Goal: Task Accomplishment & Management: Manage account settings

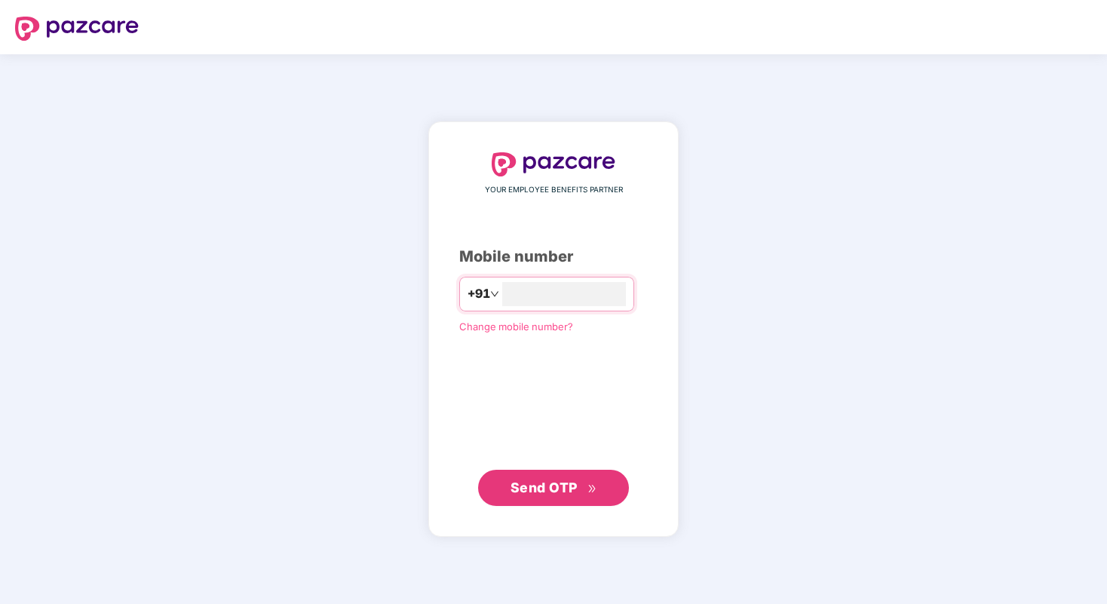
type input "**********"
click at [551, 493] on span "Send OTP" at bounding box center [543, 487] width 67 height 16
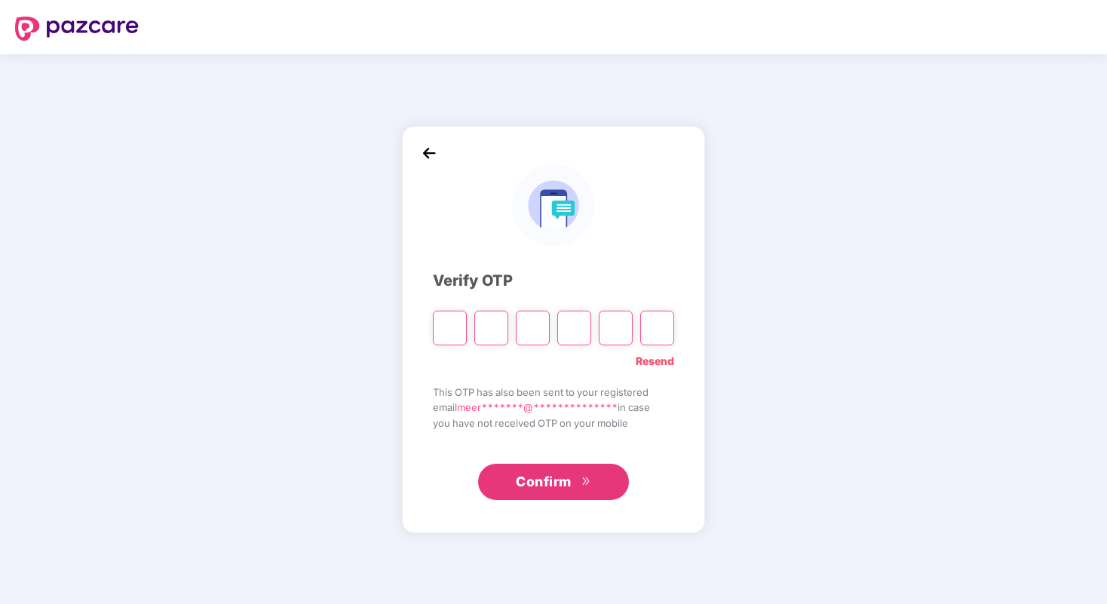
click at [669, 366] on link "Resend" at bounding box center [654, 361] width 38 height 17
click at [463, 333] on input "Please enter verification code. Digit 1" at bounding box center [450, 328] width 34 height 35
paste input "*"
type input "*"
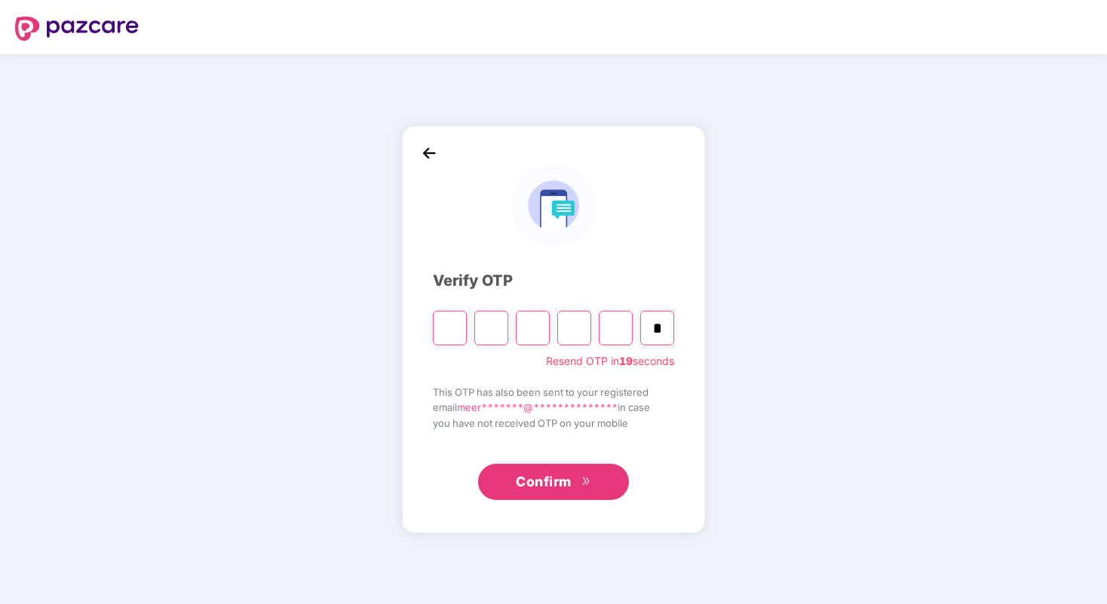
type input "*"
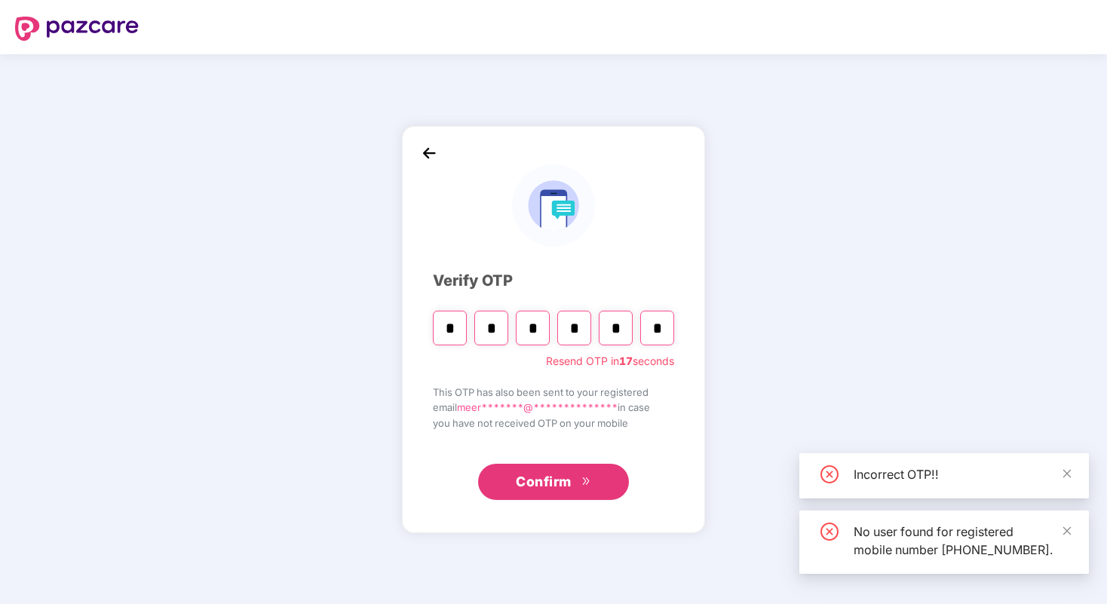
click at [559, 479] on span "Confirm" at bounding box center [544, 481] width 56 height 21
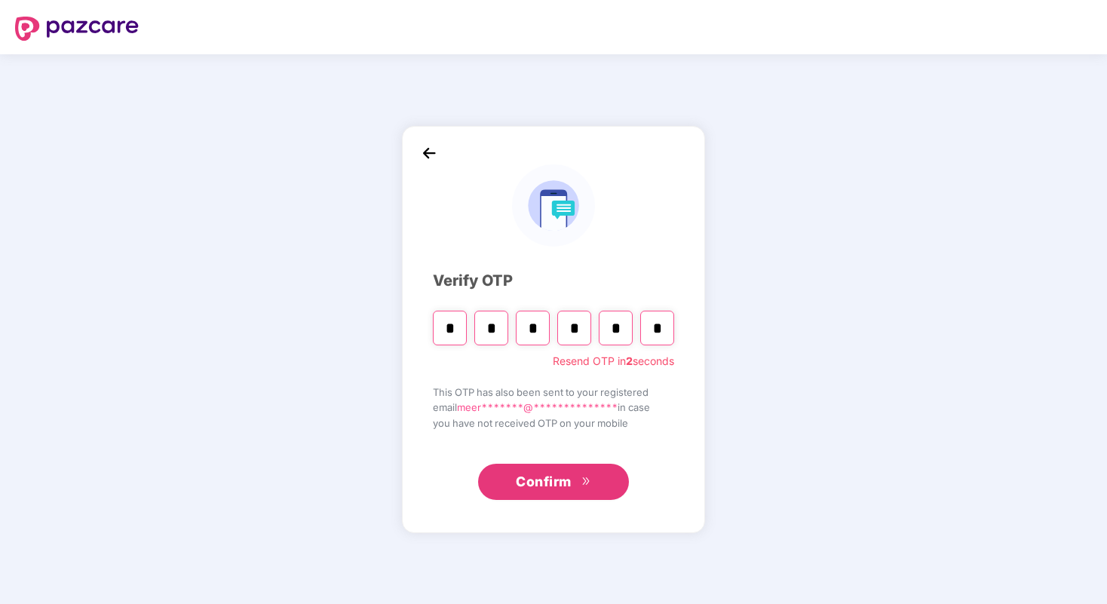
click at [449, 333] on input "*" at bounding box center [450, 328] width 34 height 35
paste input "Digit 6"
type input "*"
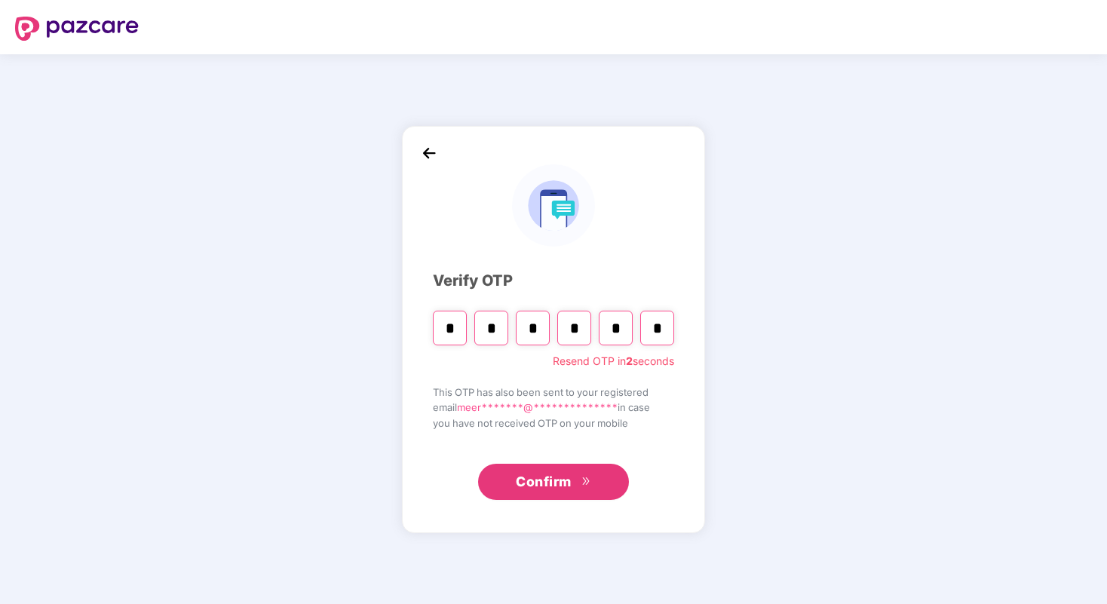
type input "*"
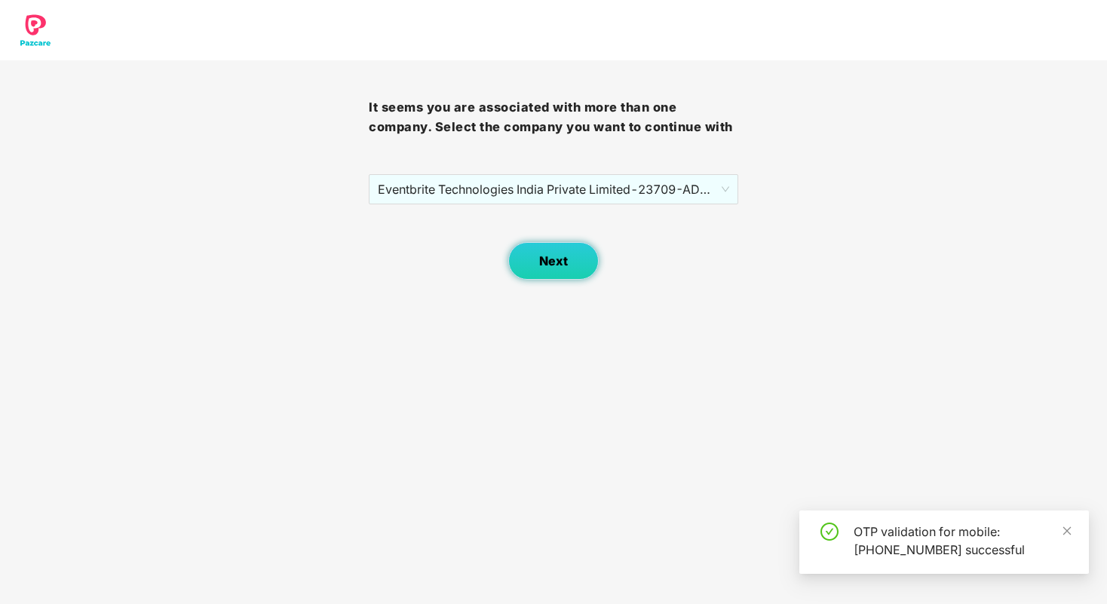
click at [562, 250] on button "Next" at bounding box center [553, 261] width 90 height 38
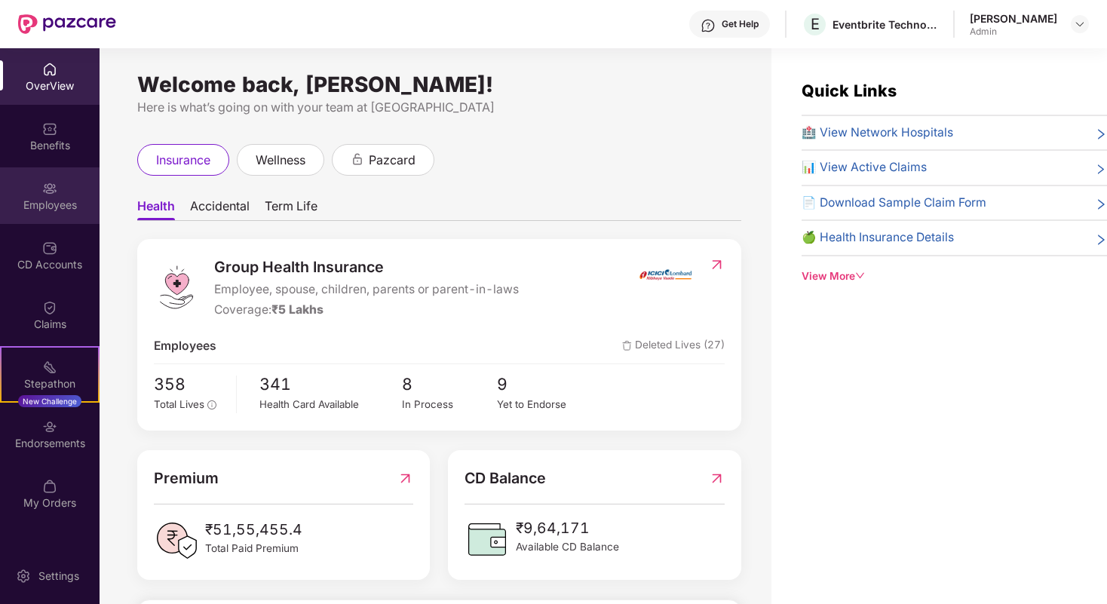
click at [54, 199] on div "Employees" at bounding box center [50, 205] width 100 height 15
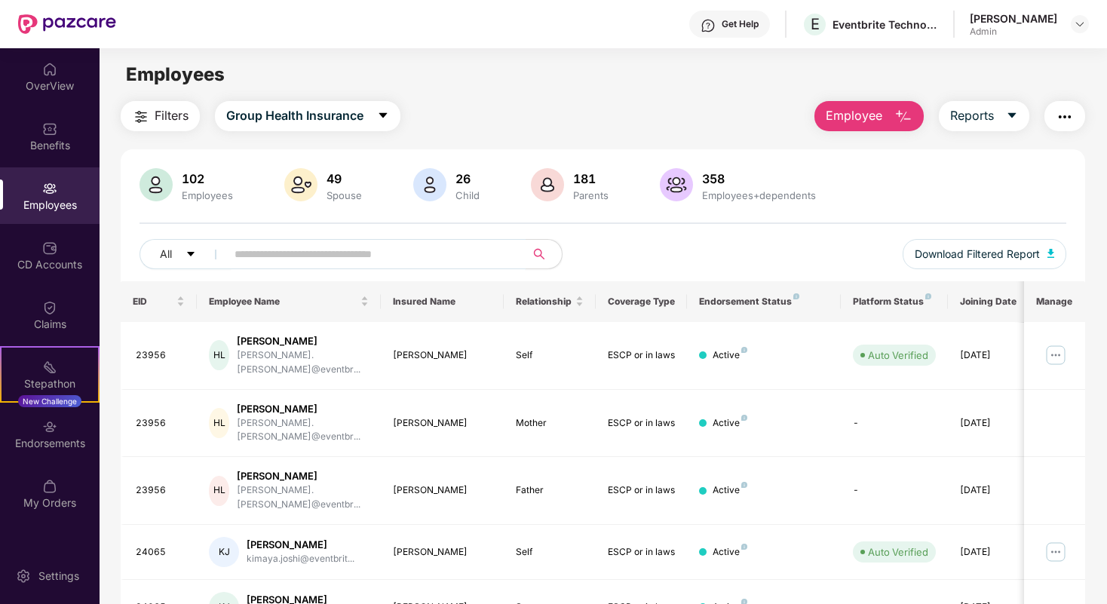
click at [331, 256] on input "text" at bounding box center [369, 254] width 271 height 23
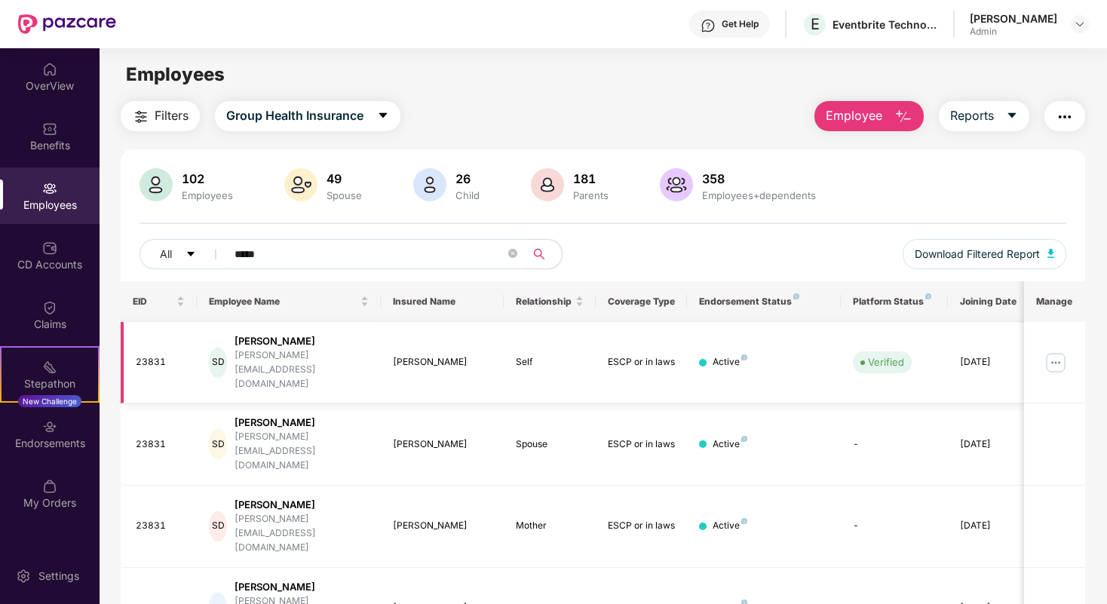
type input "*****"
click at [1058, 360] on img at bounding box center [1055, 363] width 24 height 24
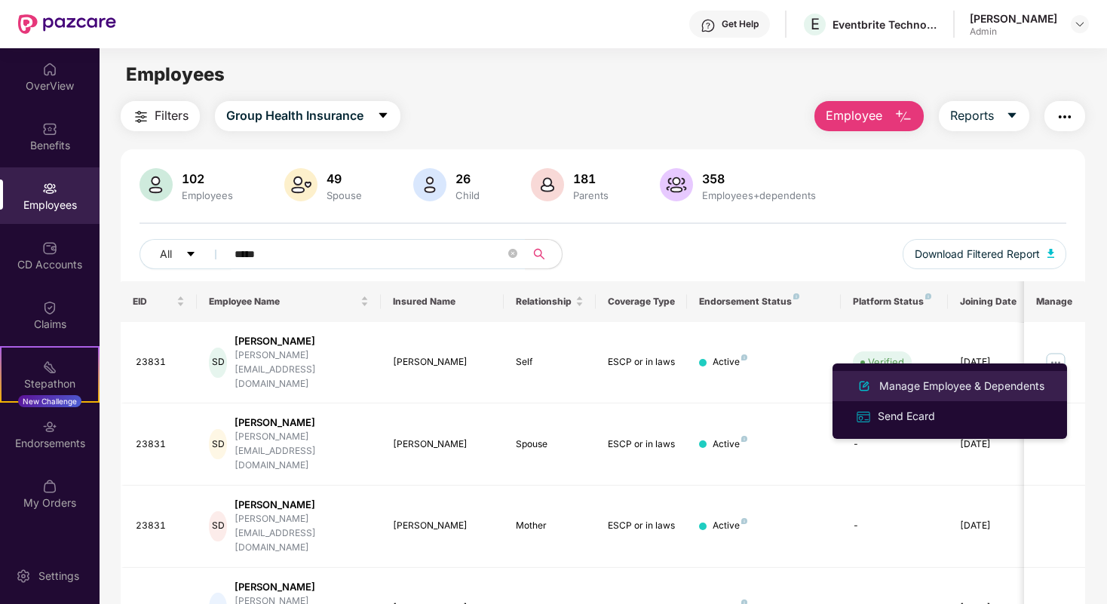
click at [923, 390] on div "Manage Employee & Dependents" at bounding box center [961, 386] width 171 height 17
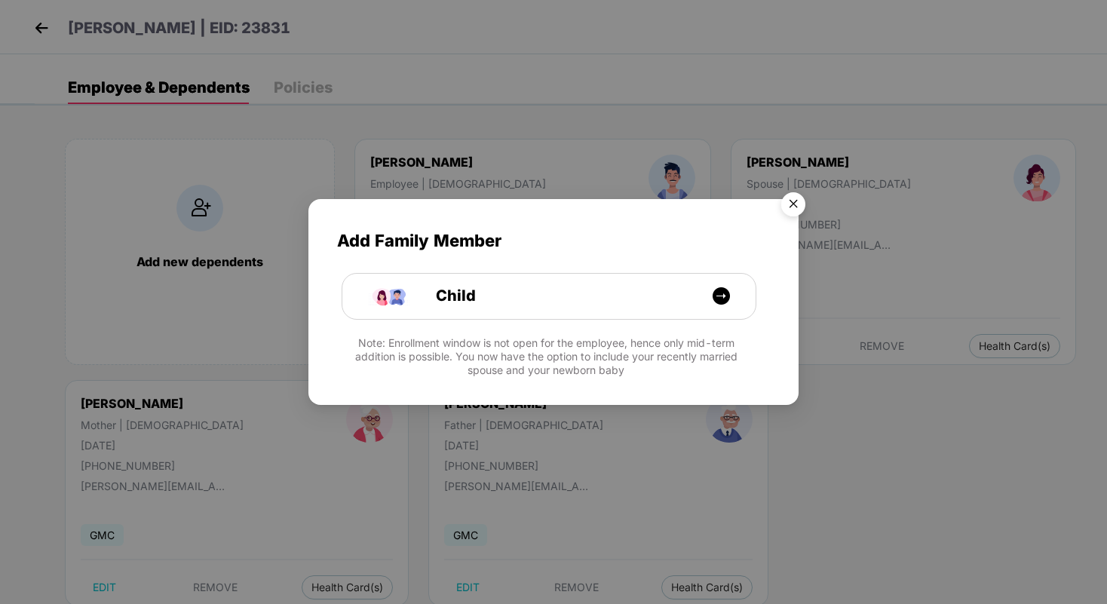
click at [795, 198] on img "Close" at bounding box center [793, 206] width 42 height 42
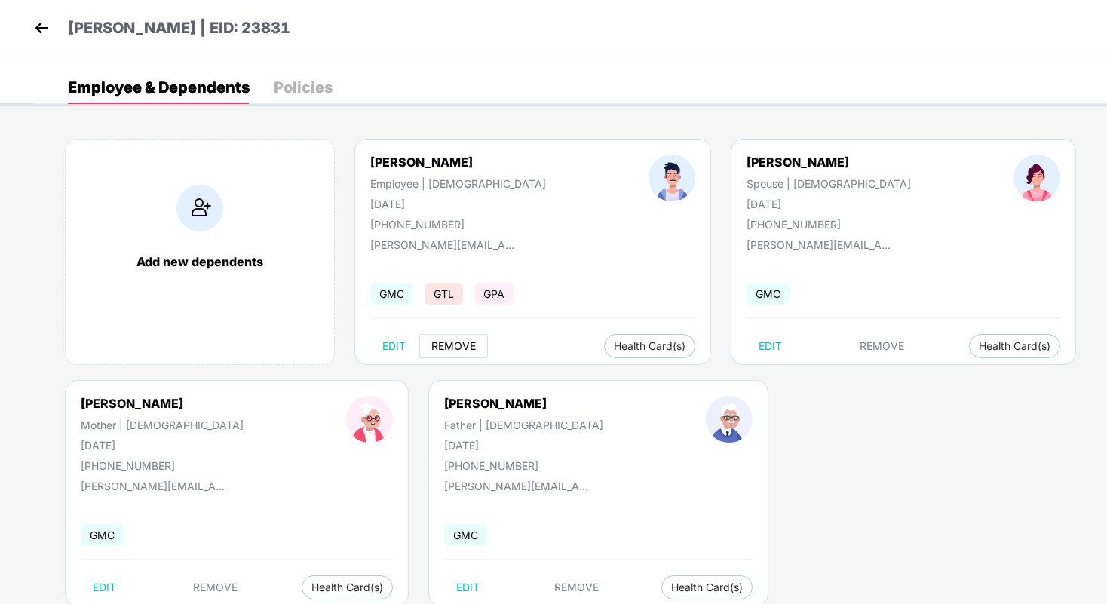
click at [441, 346] on span "REMOVE" at bounding box center [453, 346] width 44 height 12
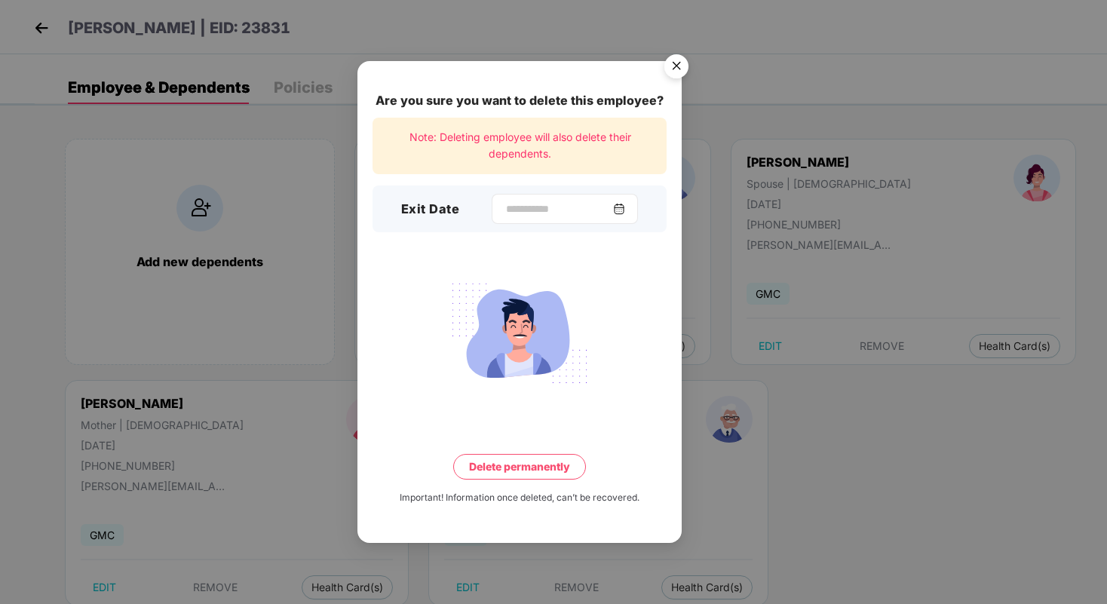
click at [623, 207] on img at bounding box center [619, 209] width 12 height 12
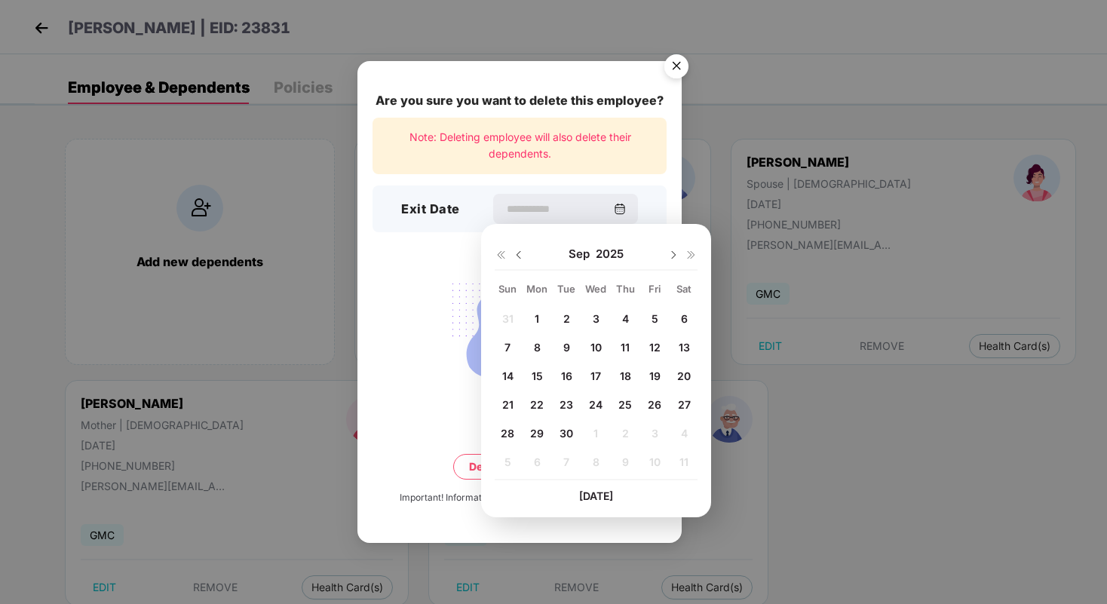
click at [563, 431] on span "30" at bounding box center [566, 433] width 14 height 13
type input "**********"
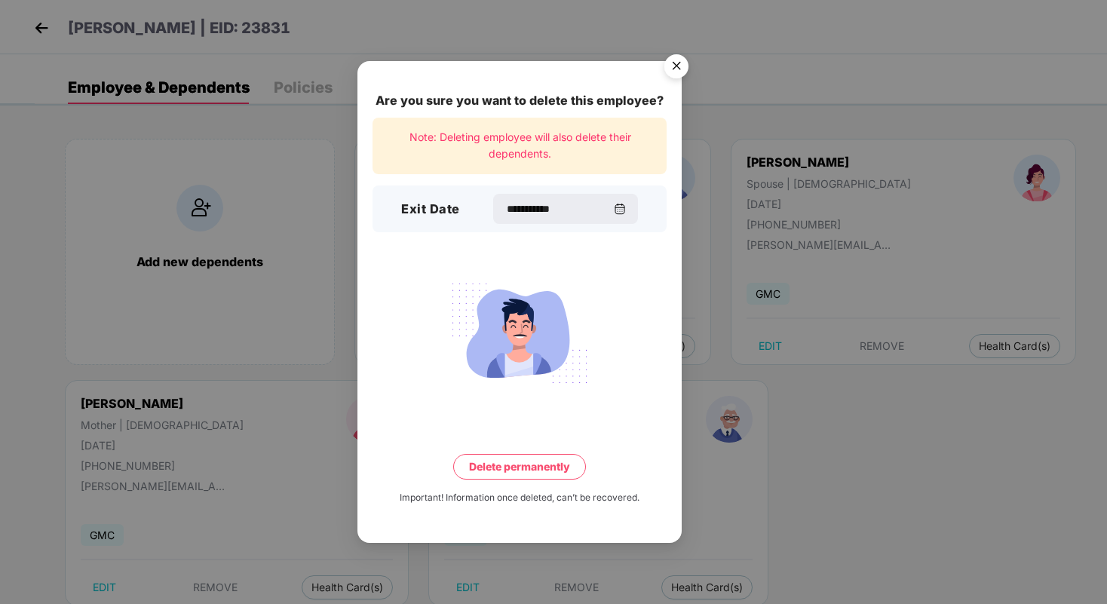
click at [533, 462] on button "Delete permanently" at bounding box center [519, 467] width 133 height 26
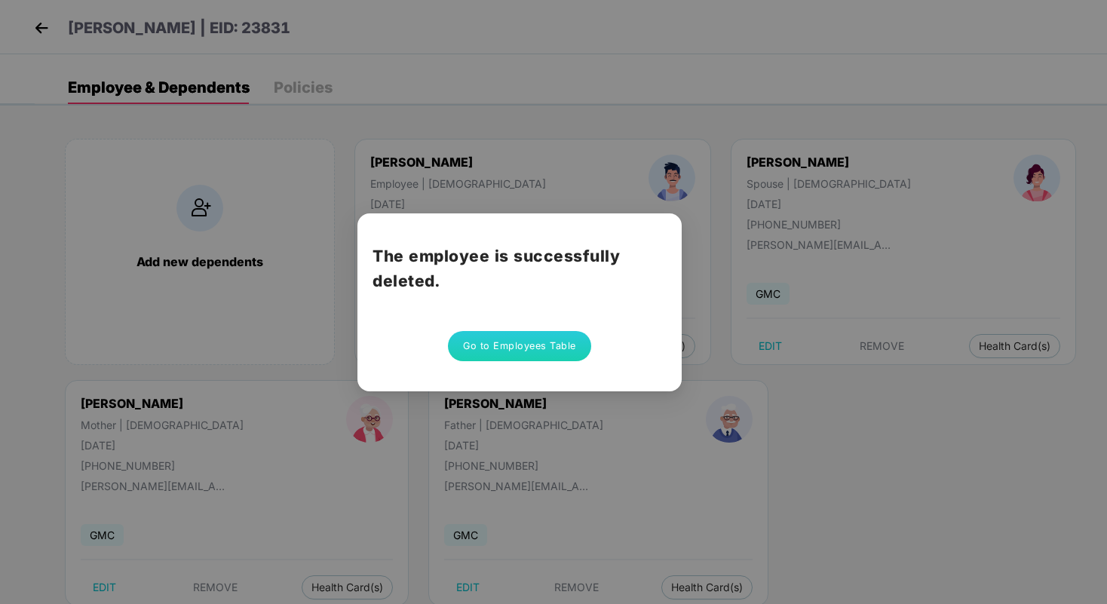
click at [533, 348] on button "Go to Employees Table" at bounding box center [519, 346] width 143 height 30
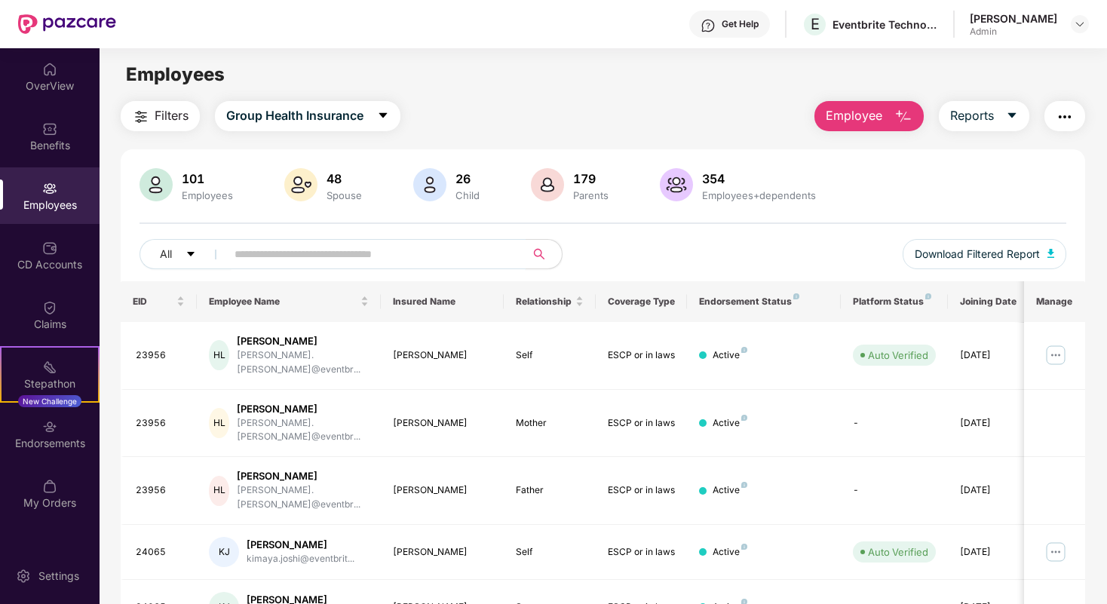
click at [317, 258] on input "text" at bounding box center [369, 254] width 271 height 23
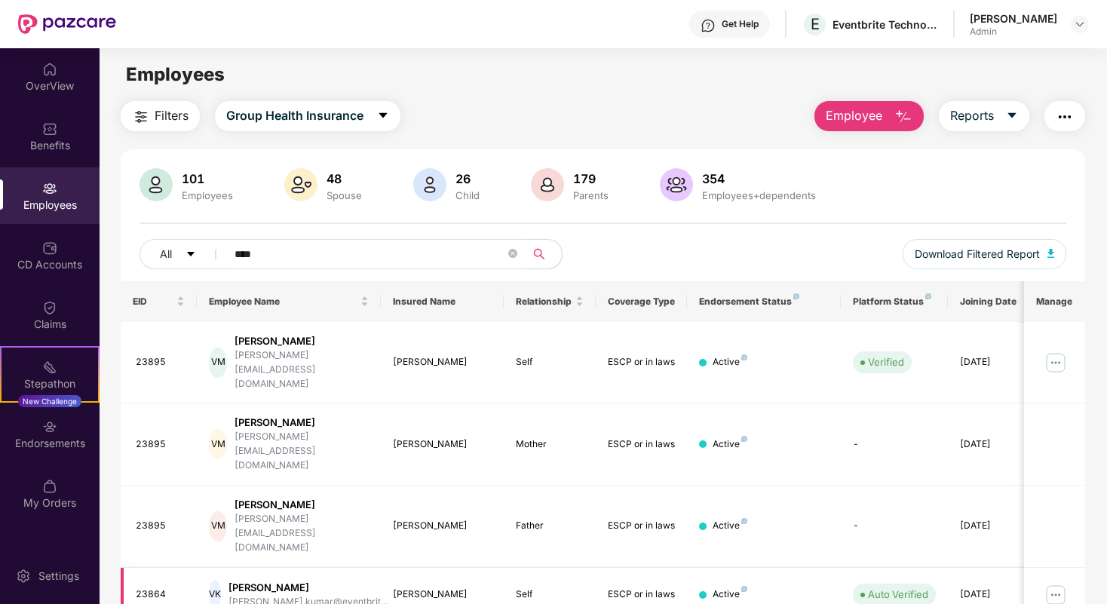
type input "****"
click at [1066, 583] on img at bounding box center [1055, 595] width 24 height 24
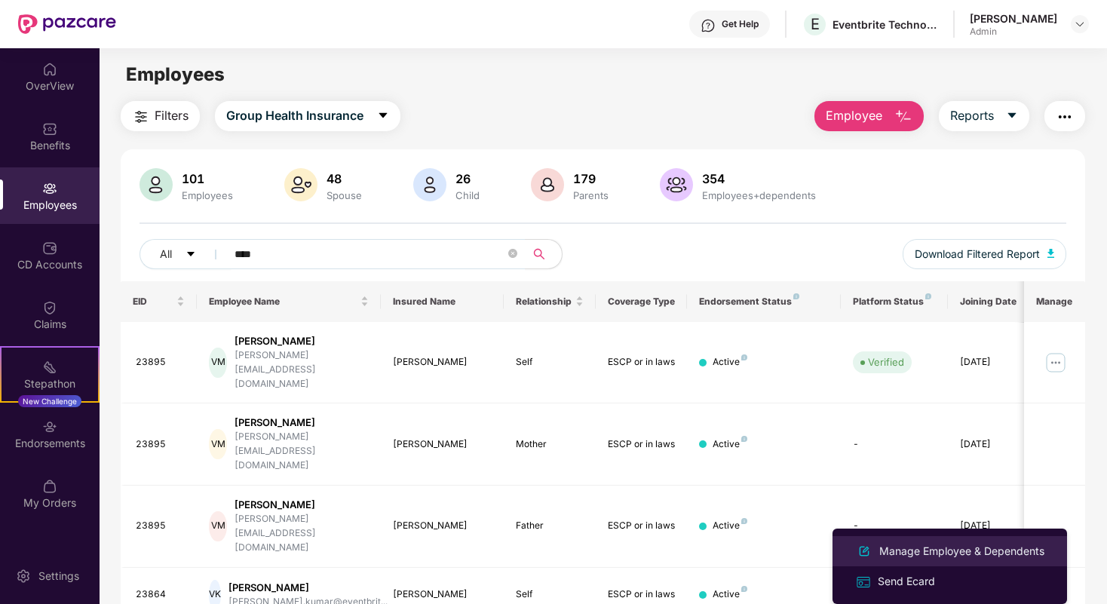
click at [956, 544] on div "Manage Employee & Dependents" at bounding box center [961, 551] width 171 height 17
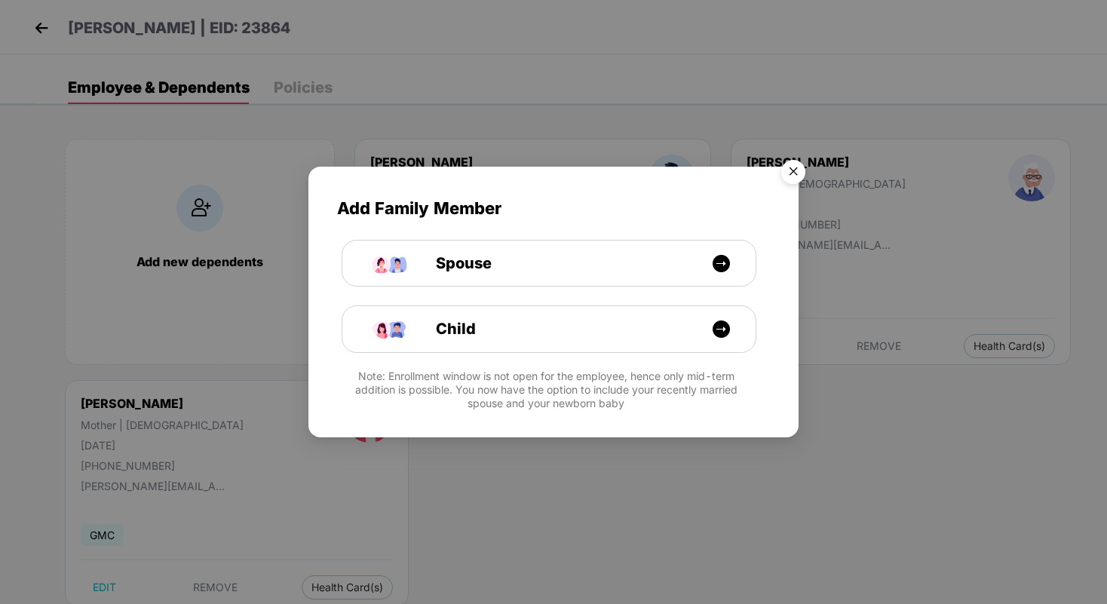
click at [799, 175] on img "Close" at bounding box center [793, 174] width 42 height 42
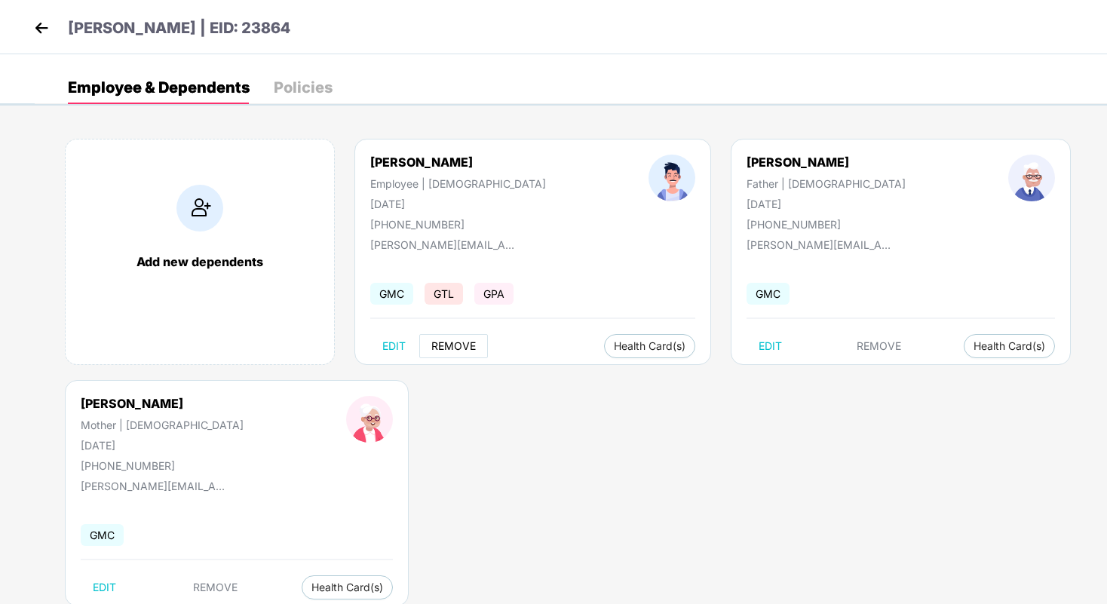
click at [455, 345] on span "REMOVE" at bounding box center [453, 346] width 44 height 12
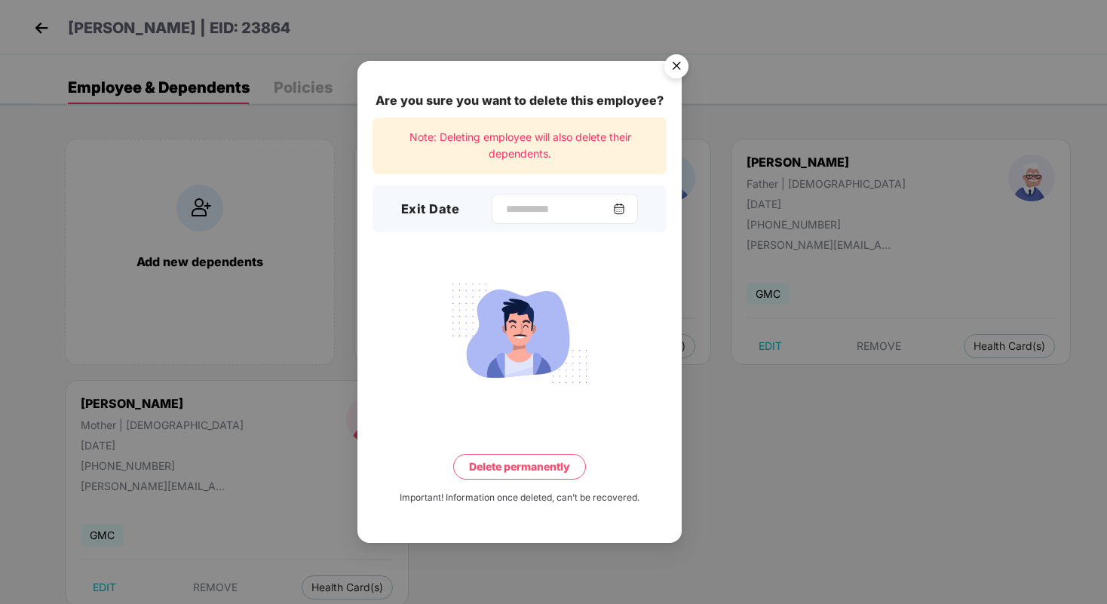
click at [625, 207] on img at bounding box center [619, 209] width 12 height 12
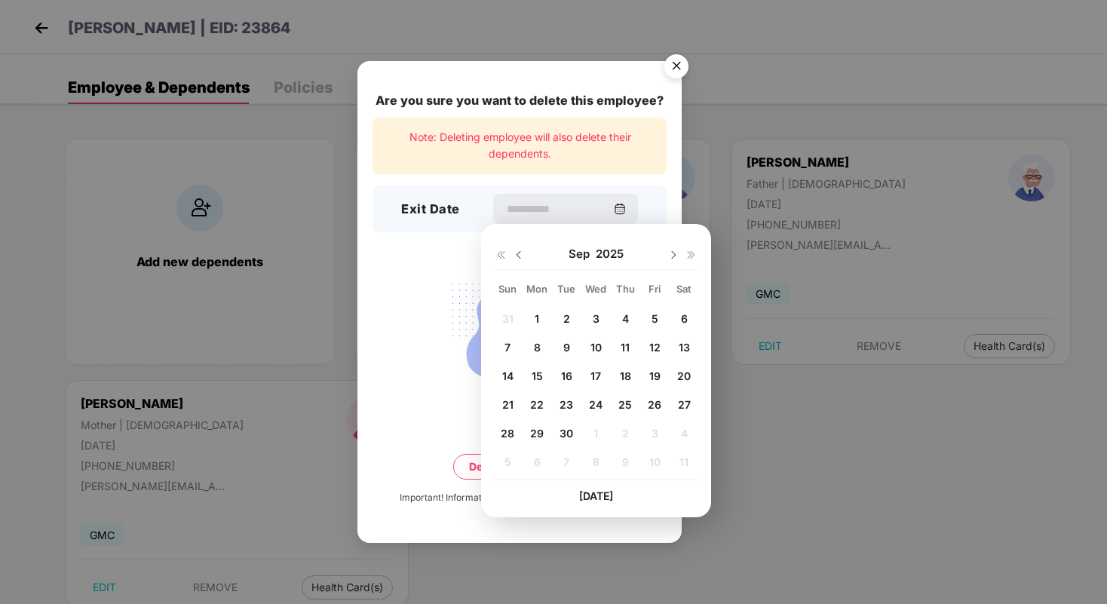
click at [566, 436] on span "30" at bounding box center [566, 433] width 14 height 13
type input "**********"
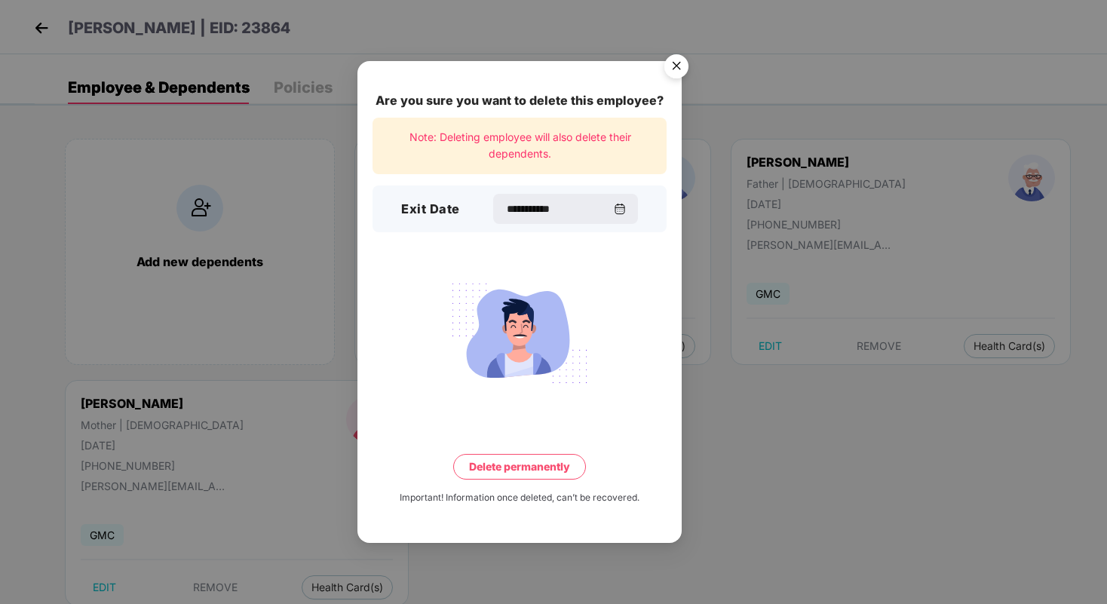
click at [552, 470] on button "Delete permanently" at bounding box center [519, 467] width 133 height 26
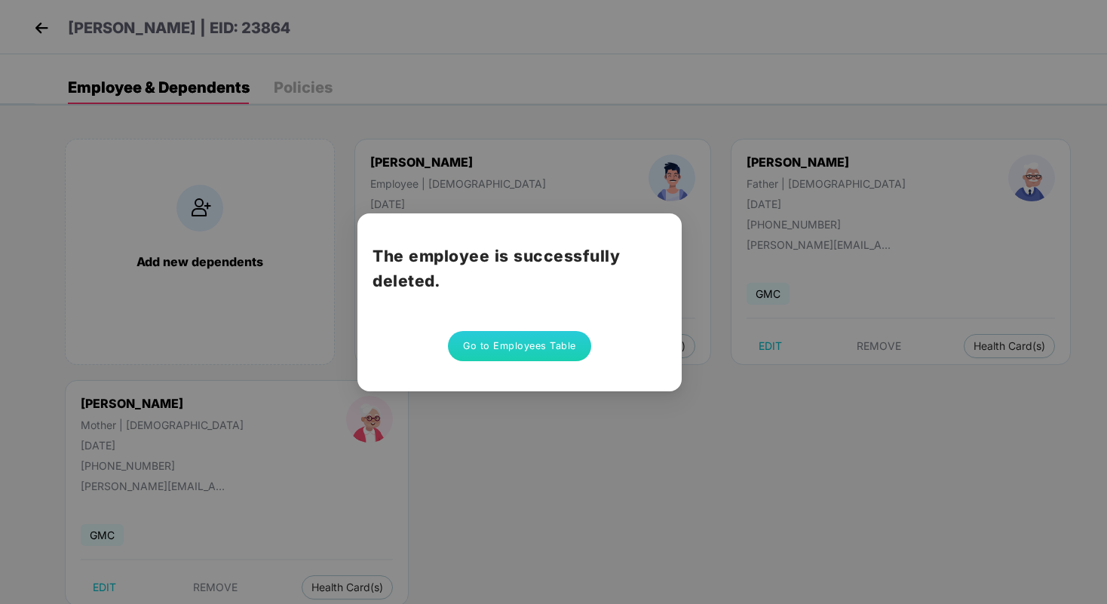
click at [560, 348] on button "Go to Employees Table" at bounding box center [519, 346] width 143 height 30
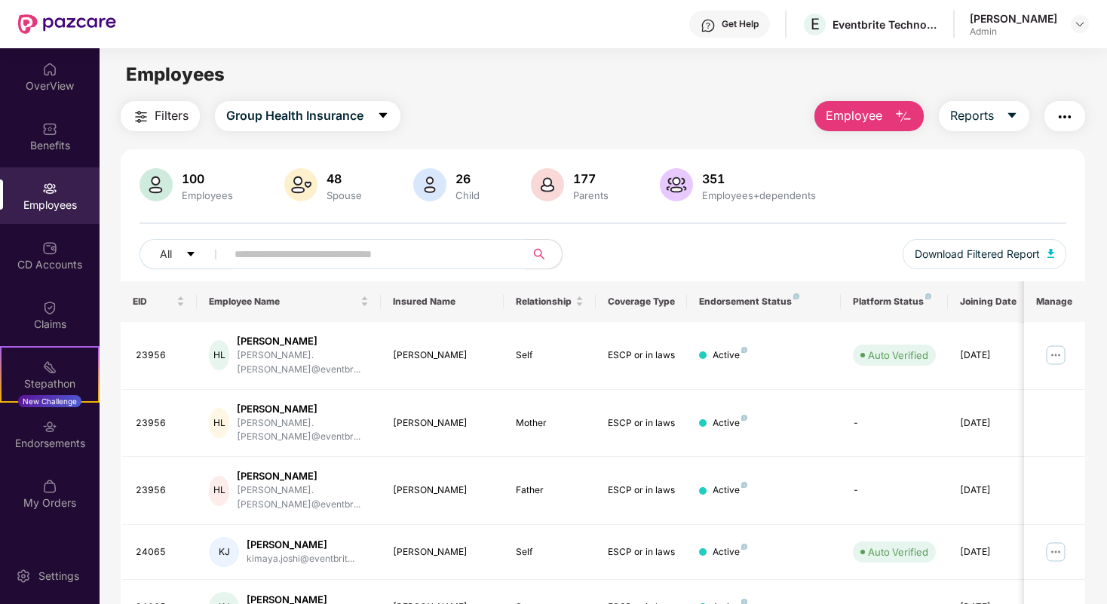
click at [345, 255] on input "text" at bounding box center [369, 254] width 271 height 23
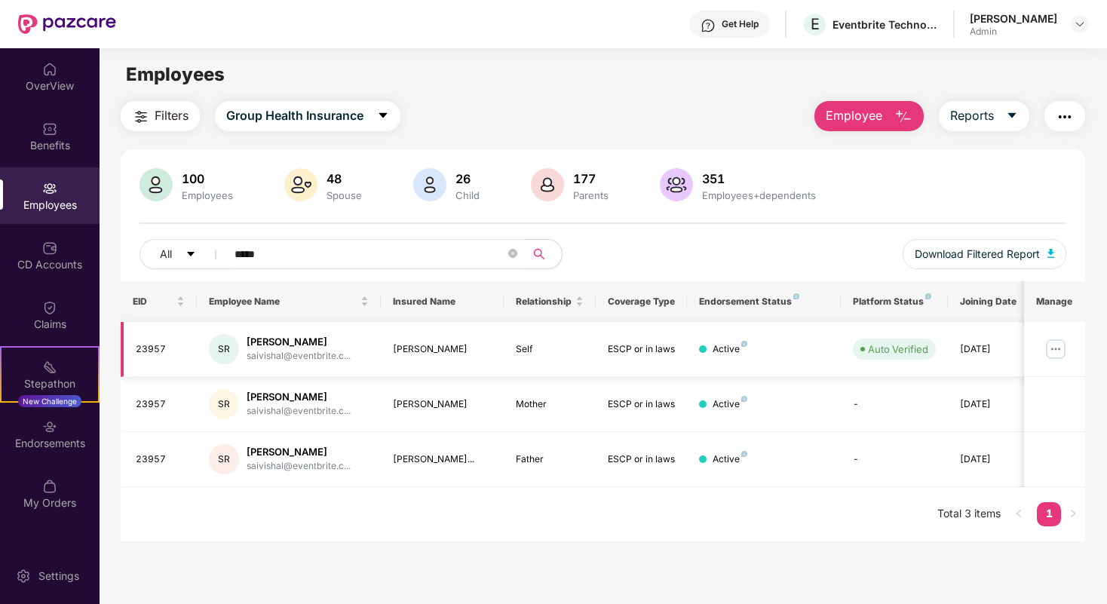
type input "*****"
click at [1041, 350] on td at bounding box center [1054, 349] width 61 height 55
click at [1058, 352] on img at bounding box center [1055, 349] width 24 height 24
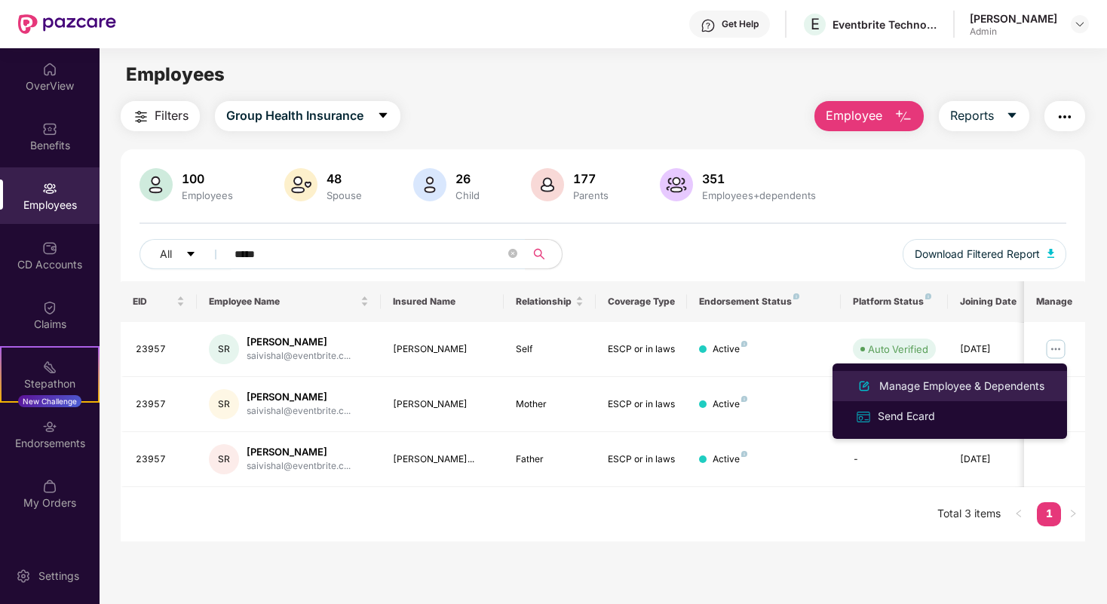
click at [940, 385] on div "Manage Employee & Dependents" at bounding box center [961, 386] width 171 height 17
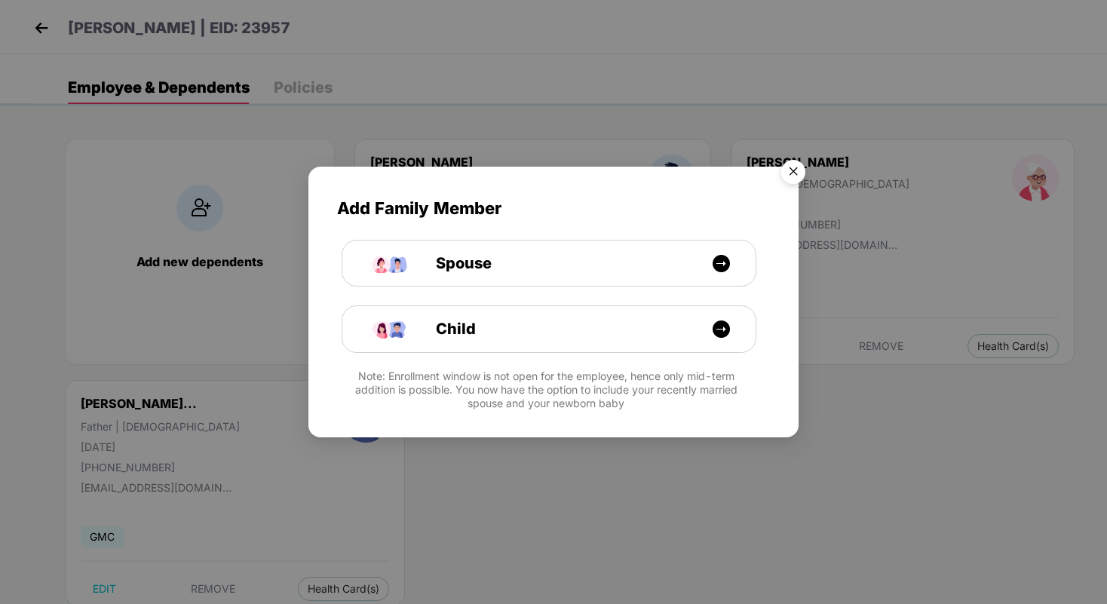
click at [790, 173] on img "Close" at bounding box center [793, 174] width 42 height 42
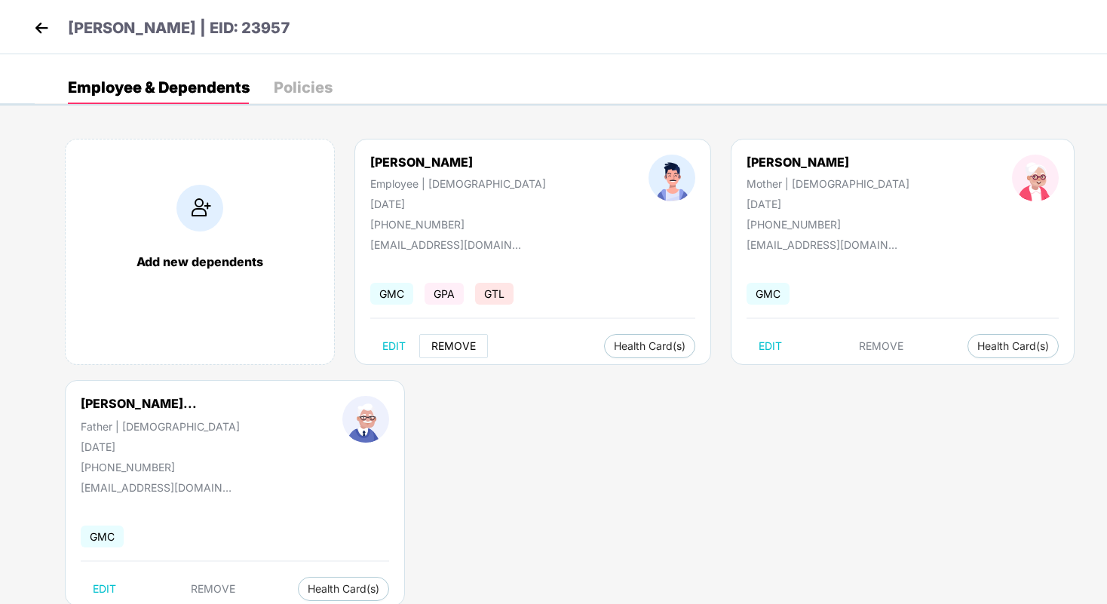
click at [465, 347] on span "REMOVE" at bounding box center [453, 346] width 44 height 12
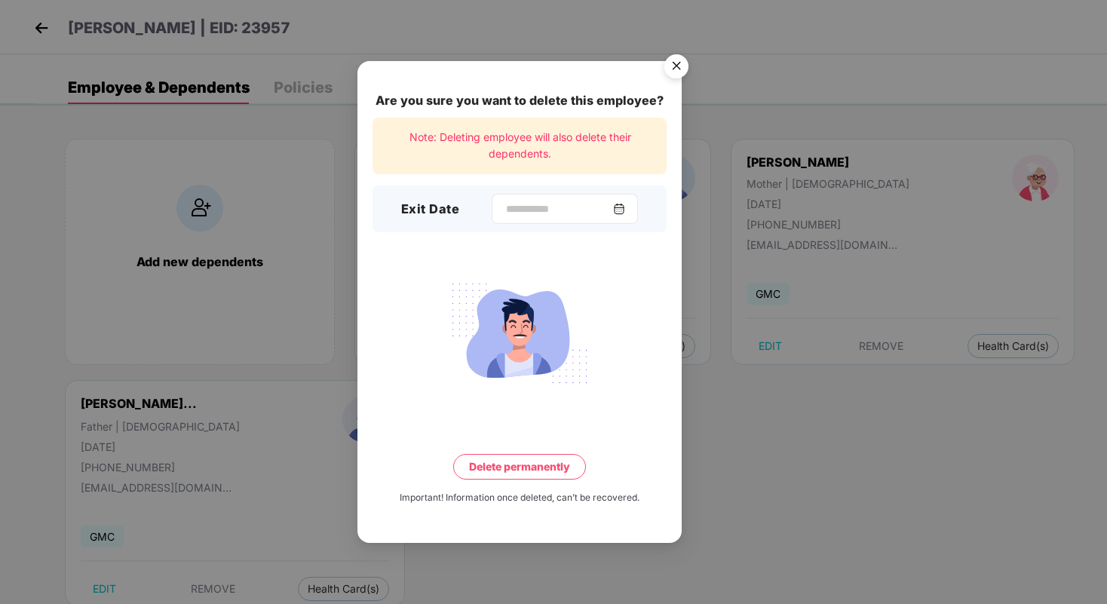
click at [625, 209] on img at bounding box center [619, 209] width 12 height 12
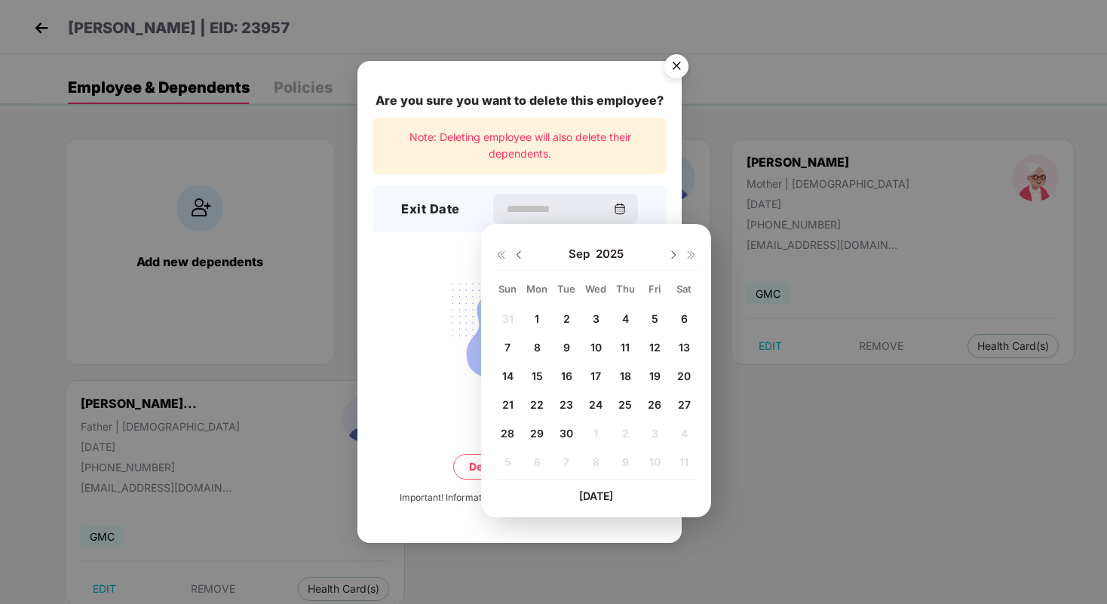
click at [565, 433] on span "30" at bounding box center [566, 433] width 14 height 13
type input "**********"
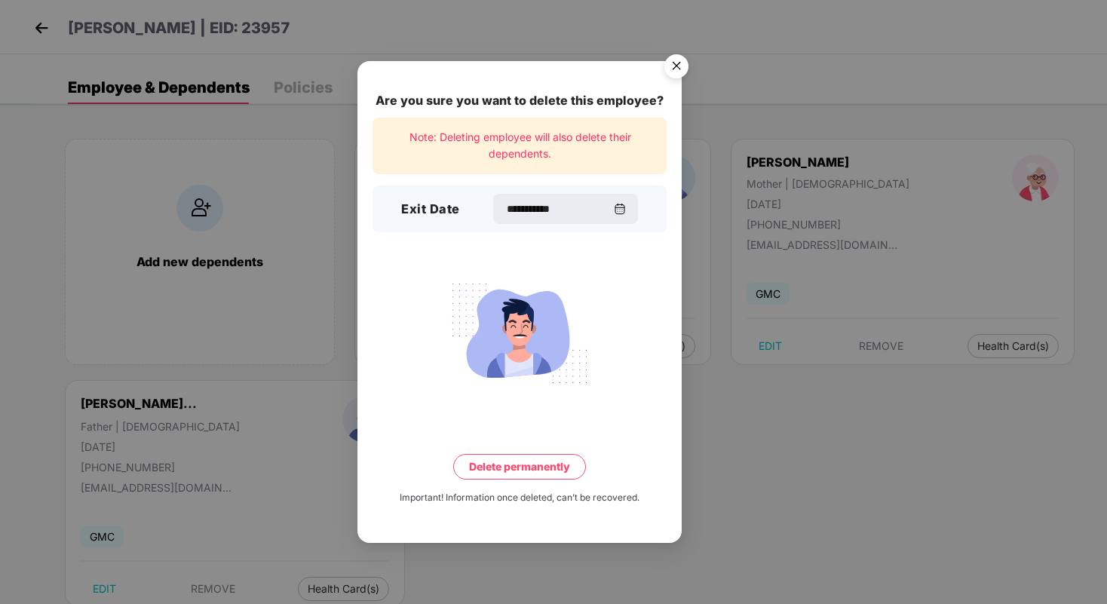
click at [556, 473] on button "Delete permanently" at bounding box center [519, 467] width 133 height 26
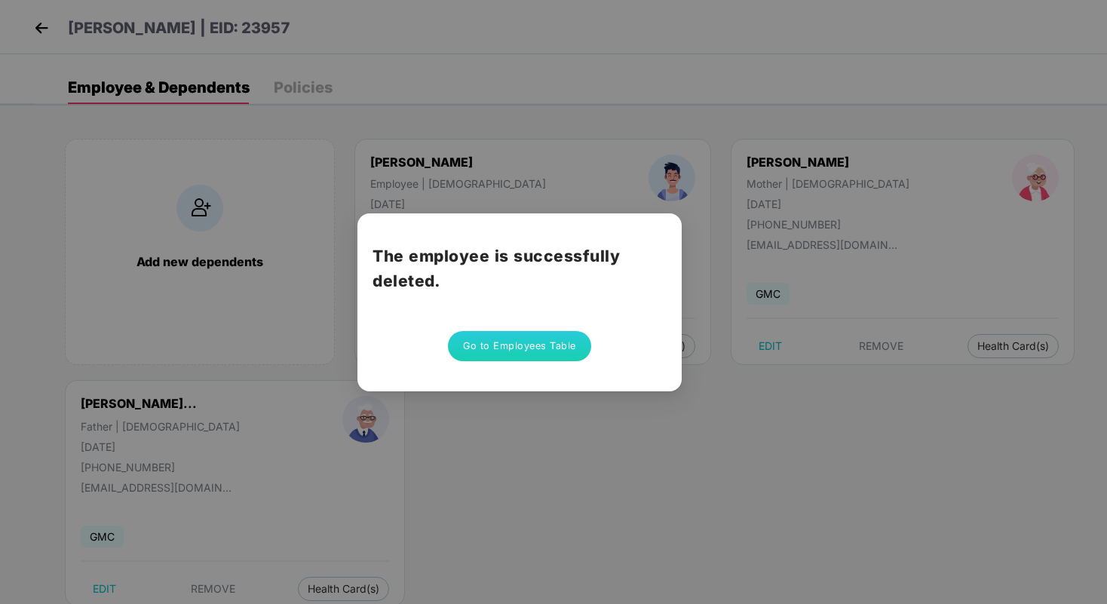
click at [542, 350] on button "Go to Employees Table" at bounding box center [519, 346] width 143 height 30
